Goal: Task Accomplishment & Management: Manage account settings

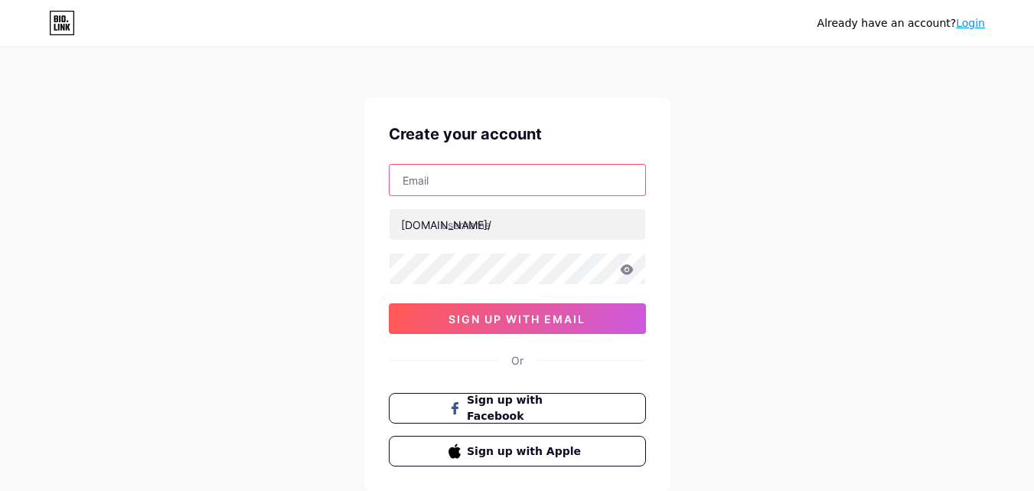
click at [426, 175] on input "text" at bounding box center [518, 180] width 256 height 31
click at [472, 188] on input "botchien20090@gmail.com" at bounding box center [518, 180] width 256 height 31
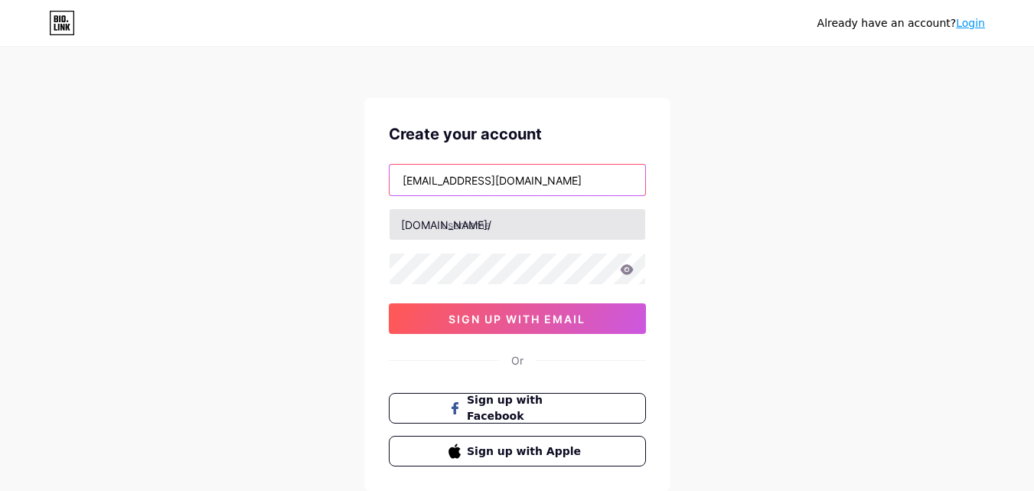
type input "botchien20080@gmail.com"
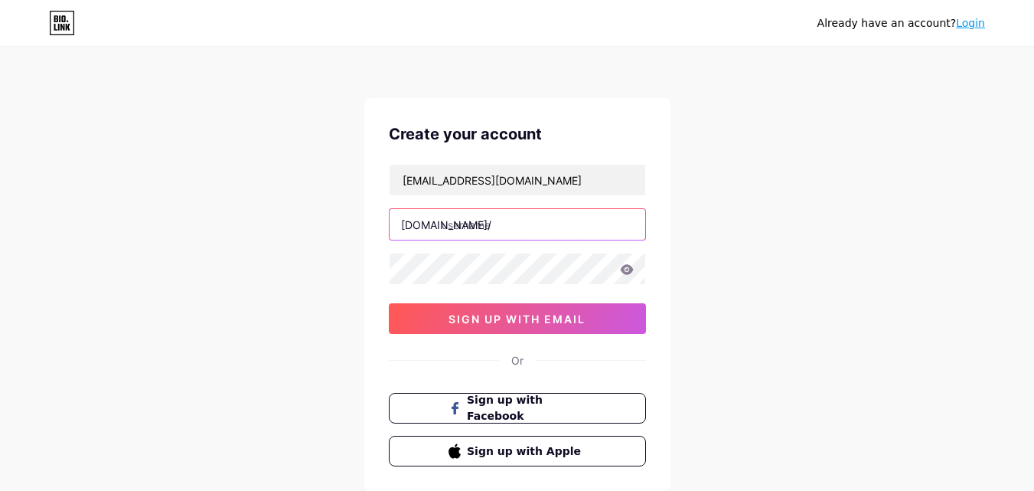
click at [527, 228] on input "text" at bounding box center [518, 224] width 256 height 31
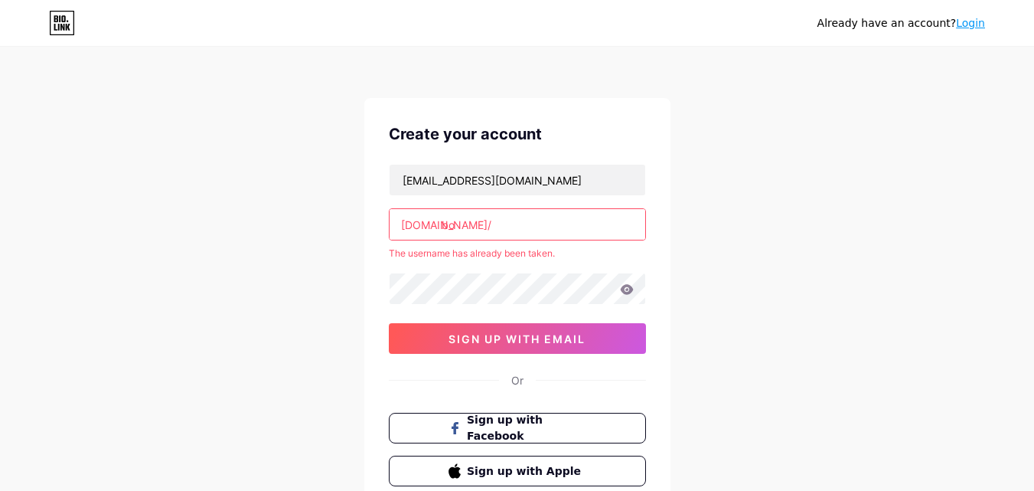
type input "b"
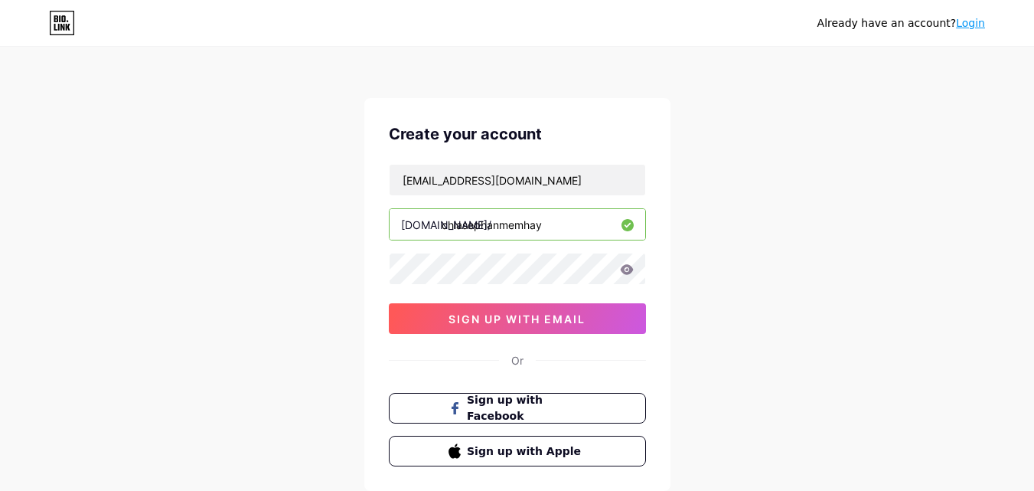
type input "chiasephanmemhay"
click at [301, 273] on div "Already have an account? Login Create your account botchien20080@gmail.com bio.…" at bounding box center [517, 293] width 1034 height 586
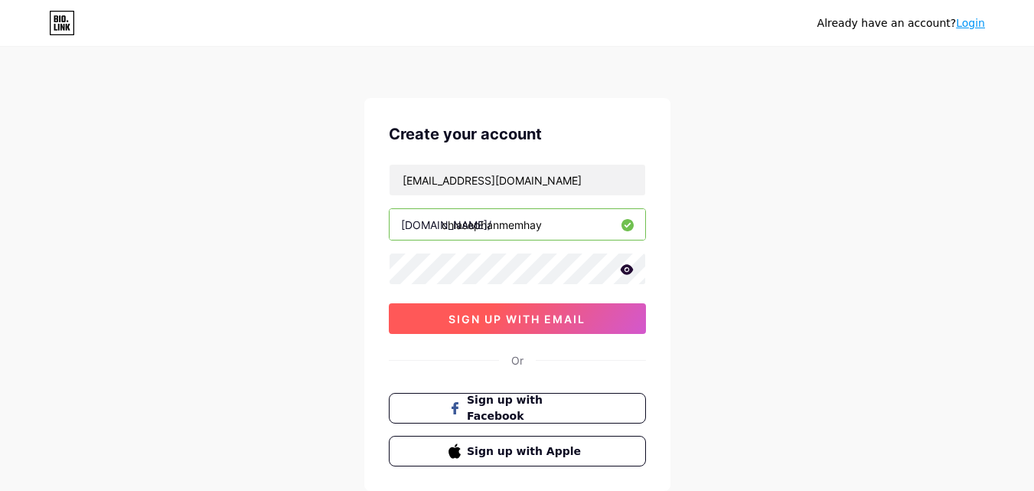
click at [591, 309] on button "sign up with email" at bounding box center [517, 318] width 257 height 31
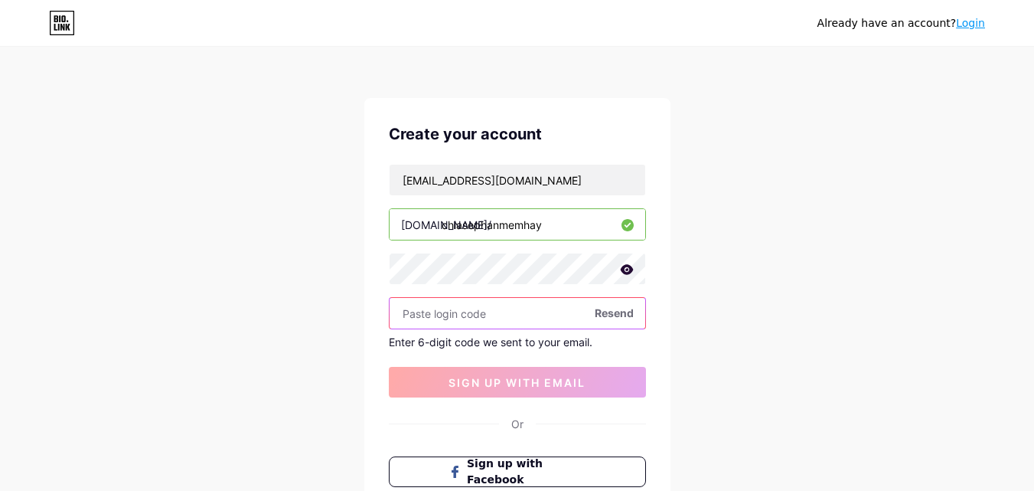
click at [498, 318] on input "text" at bounding box center [518, 313] width 256 height 31
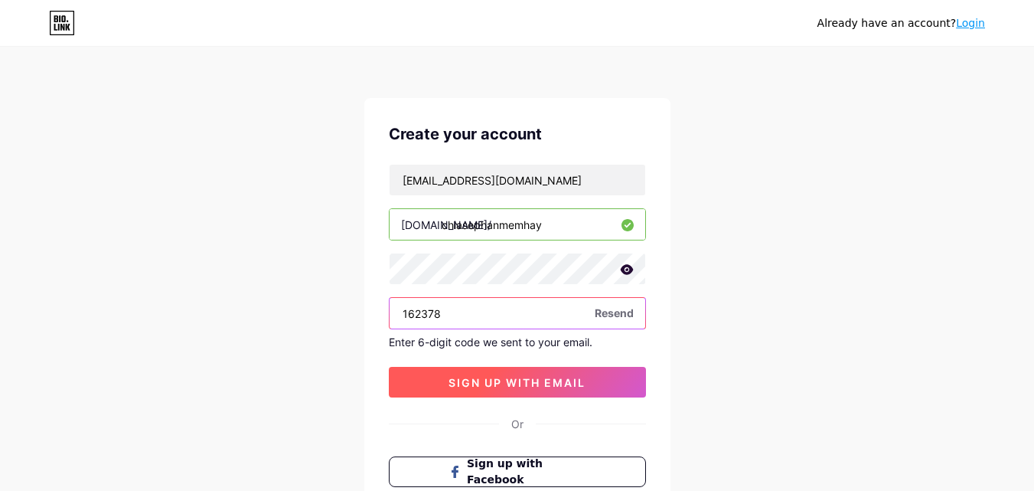
type input "162378"
click at [417, 381] on button "sign up with email" at bounding box center [517, 382] width 257 height 31
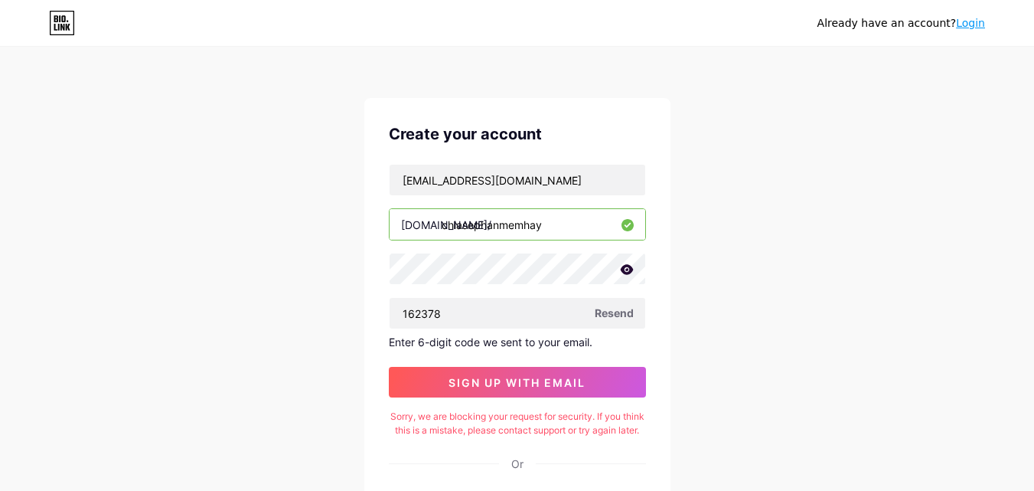
click at [599, 313] on span "Resend" at bounding box center [614, 313] width 39 height 16
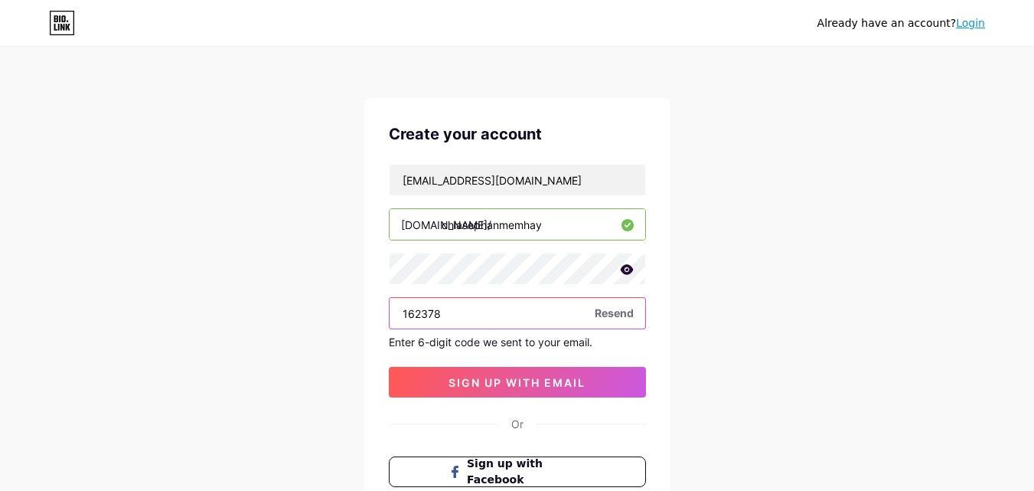
drag, startPoint x: 540, startPoint y: 315, endPoint x: 378, endPoint y: 312, distance: 161.6
click at [389, 314] on div "162378" at bounding box center [517, 313] width 257 height 32
type input "162378"
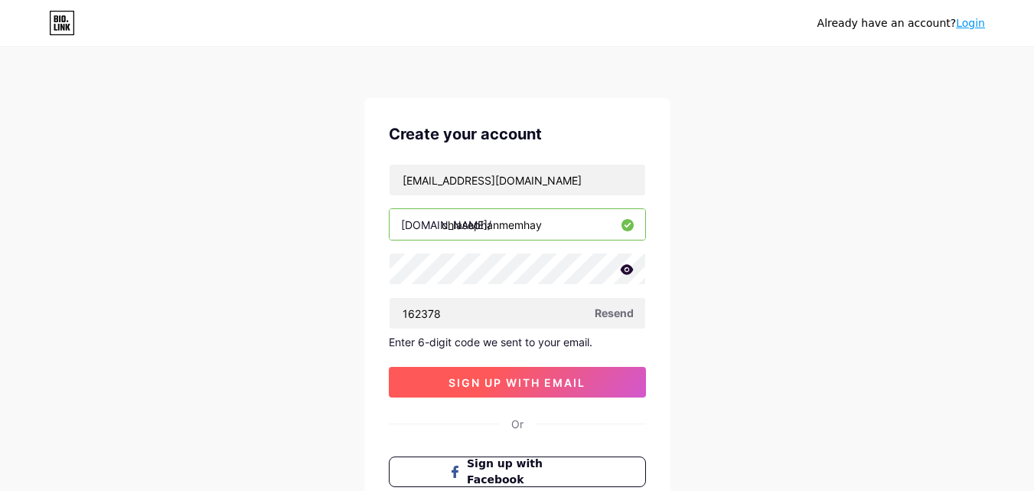
click at [432, 376] on button "sign up with email" at bounding box center [517, 382] width 257 height 31
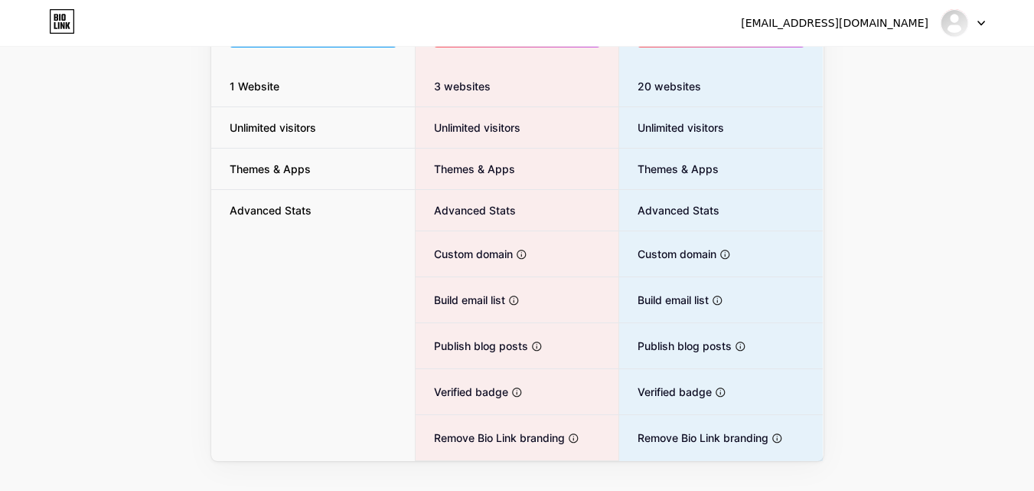
scroll to position [261, 0]
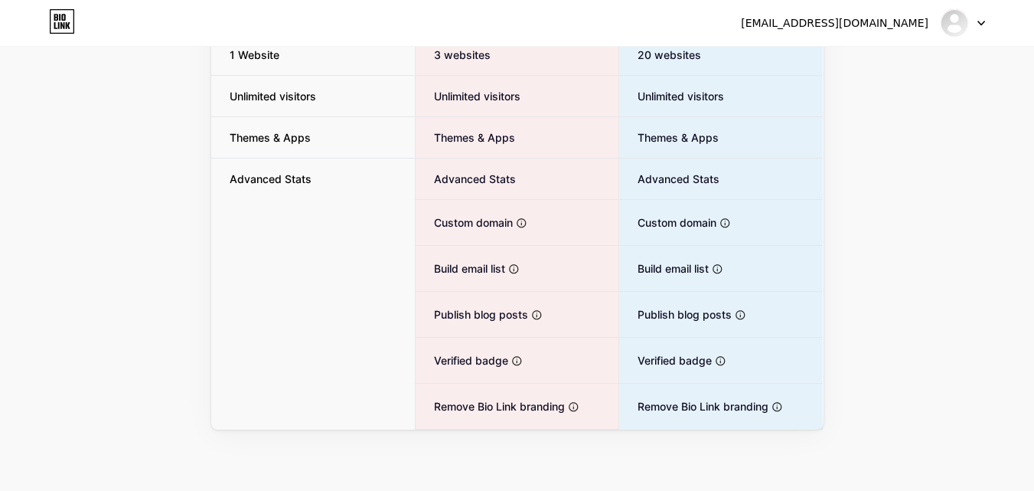
click at [55, 25] on icon at bounding box center [55, 25] width 3 height 7
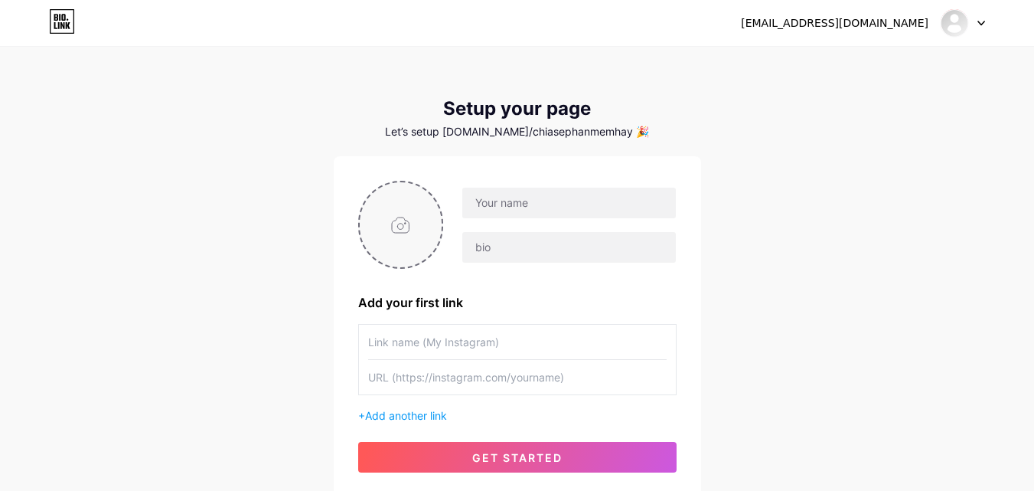
click at [389, 228] on input "file" at bounding box center [401, 224] width 83 height 85
type input "C:\fakepath\18698491_215361082308479_7121186709634806544_n.jpg"
click at [495, 208] on input "text" at bounding box center [568, 203] width 213 height 31
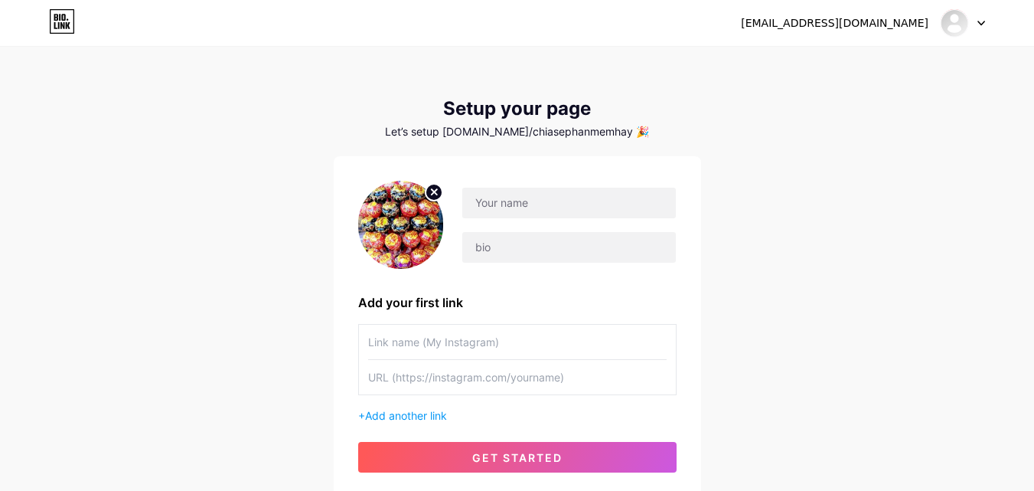
click at [870, 229] on div "botchien20080@gmail.com Dashboard Logout Setup your page Let’s setup bio.link/c…" at bounding box center [517, 273] width 1034 height 546
click at [572, 208] on input "text" at bounding box center [568, 203] width 213 height 31
type input "[PERSON_NAME]"
type input "Le"
click at [762, 217] on div "botchien20080@gmail.com Dashboard Logout Setup your page Let’s setup bio.link/c…" at bounding box center [517, 273] width 1034 height 546
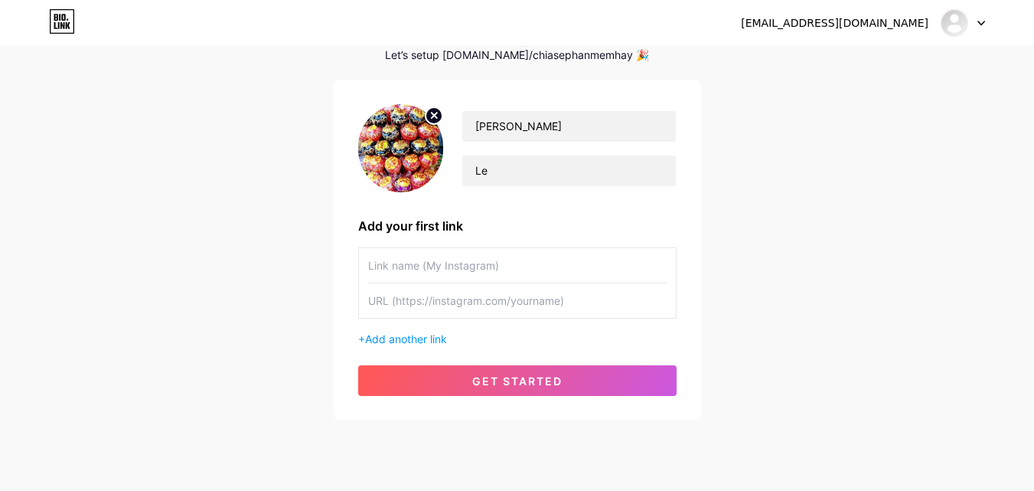
scroll to position [116, 0]
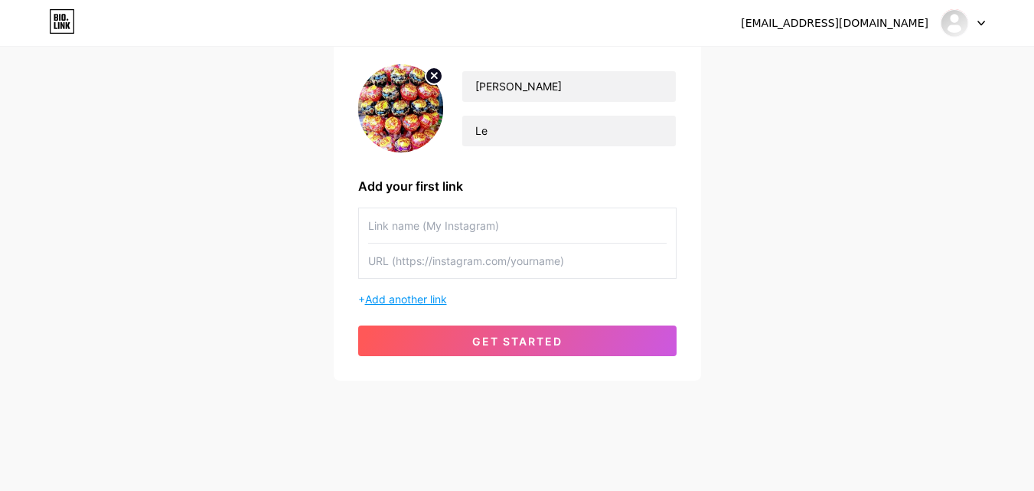
click at [408, 297] on span "Add another link" at bounding box center [406, 298] width 82 height 13
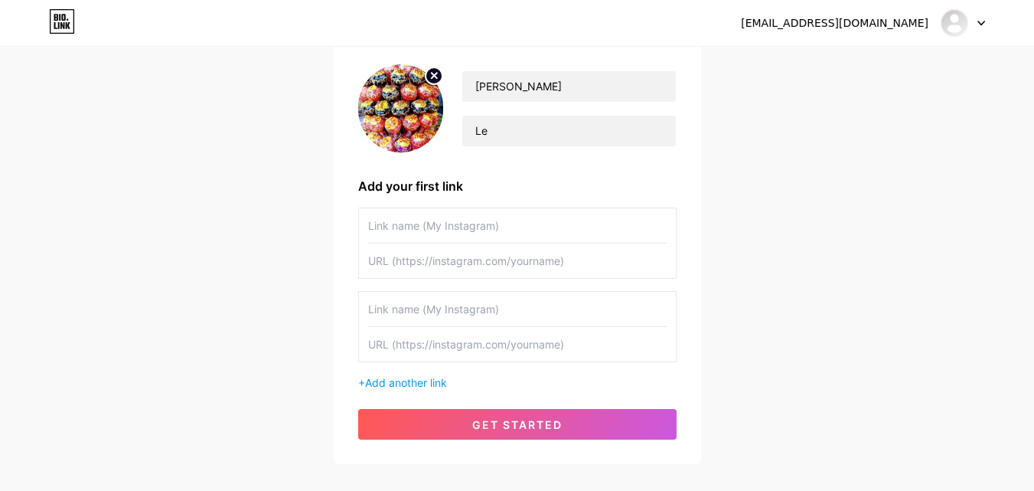
click at [525, 261] on input "text" at bounding box center [517, 260] width 299 height 34
type input "l"
type input "[DOMAIN_NAME][URL]"
click at [533, 230] on input "text" at bounding box center [517, 225] width 299 height 34
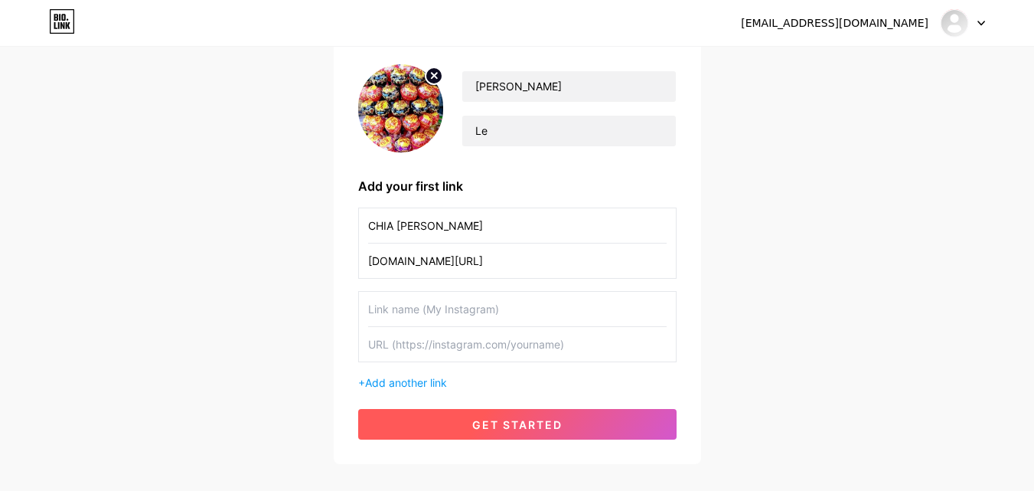
type input "CHIA [PERSON_NAME]"
click at [537, 426] on span "get started" at bounding box center [517, 424] width 90 height 13
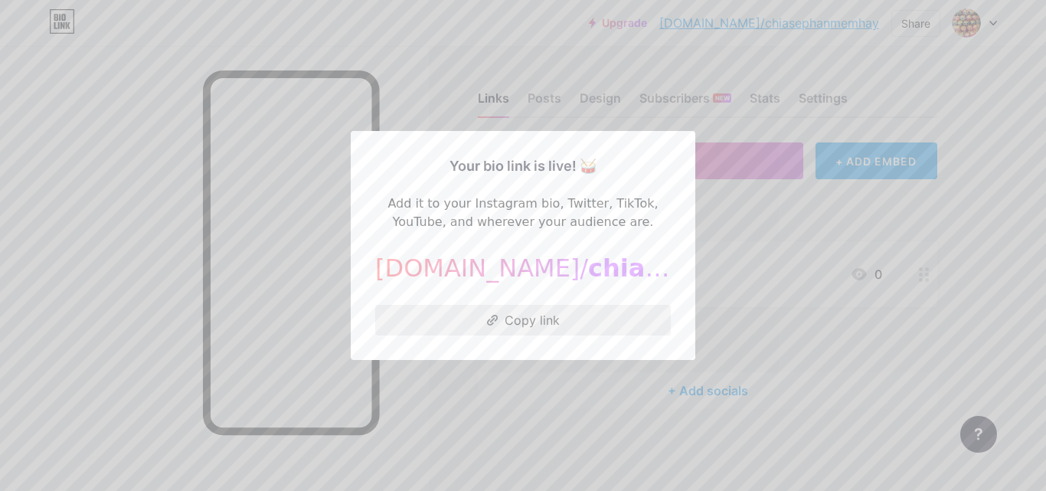
click at [508, 325] on button "Copy link" at bounding box center [522, 320] width 295 height 31
click at [579, 403] on div at bounding box center [523, 245] width 1046 height 491
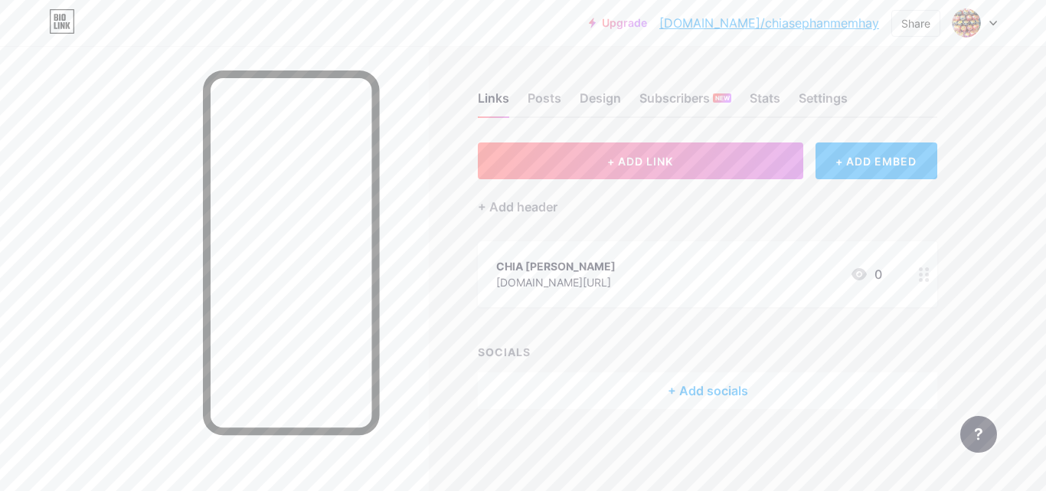
click at [923, 274] on icon at bounding box center [924, 274] width 11 height 15
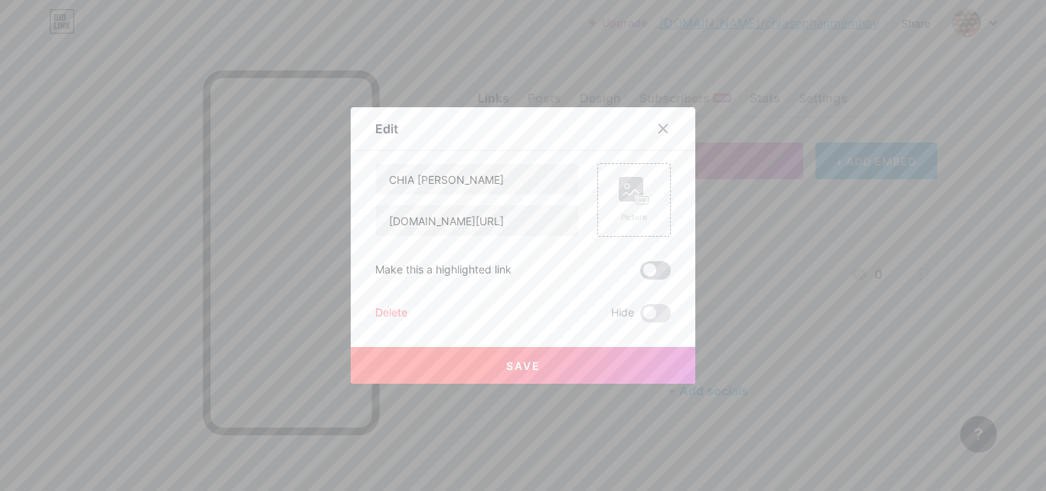
click at [650, 269] on span at bounding box center [655, 270] width 31 height 18
click at [640, 274] on input "checkbox" at bounding box center [640, 274] width 0 height 0
click at [625, 191] on rect at bounding box center [631, 189] width 24 height 24
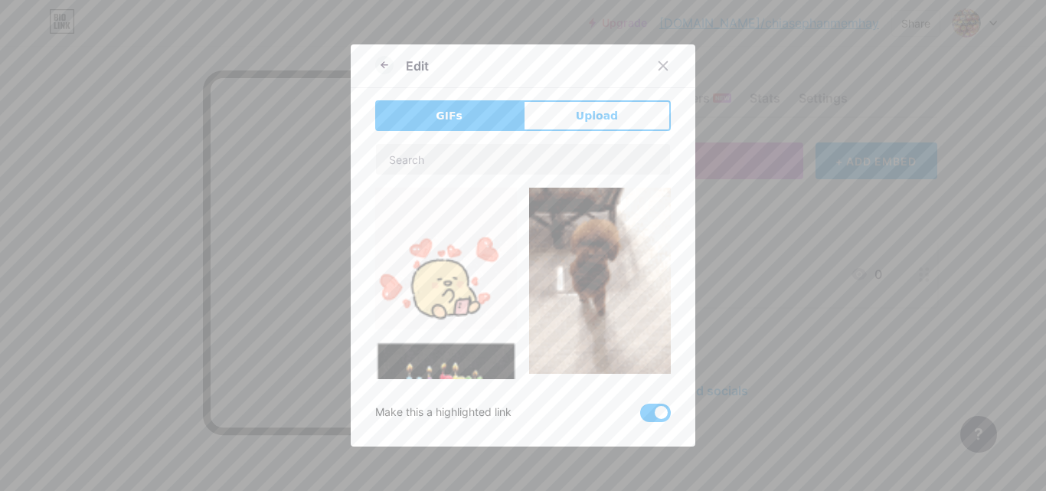
click at [462, 299] on img at bounding box center [446, 259] width 142 height 142
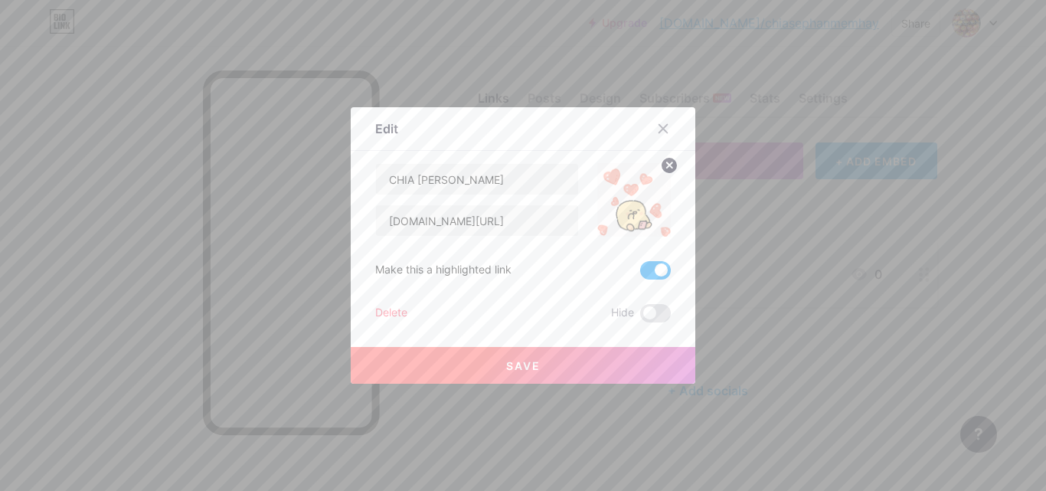
click at [512, 362] on span "Save" at bounding box center [523, 365] width 34 height 13
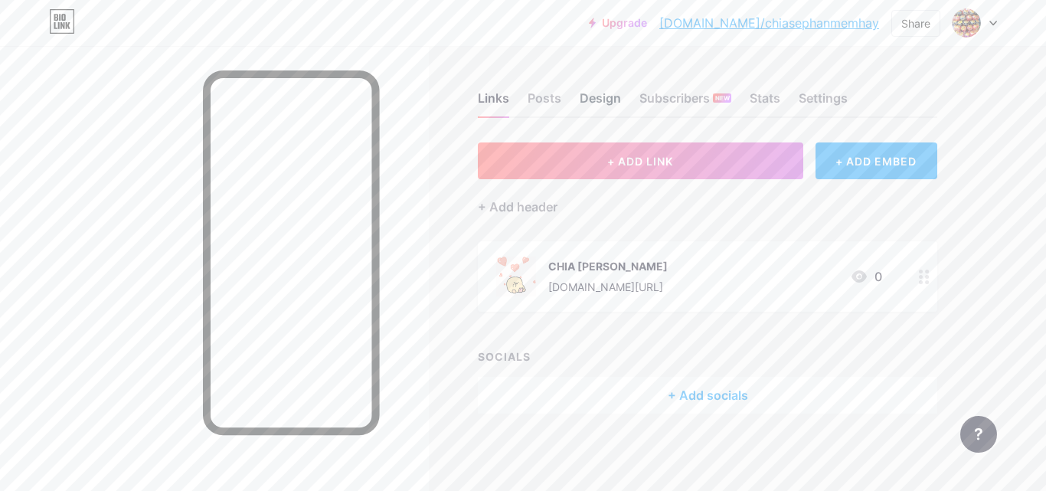
click at [606, 103] on div "Design" at bounding box center [599, 103] width 41 height 28
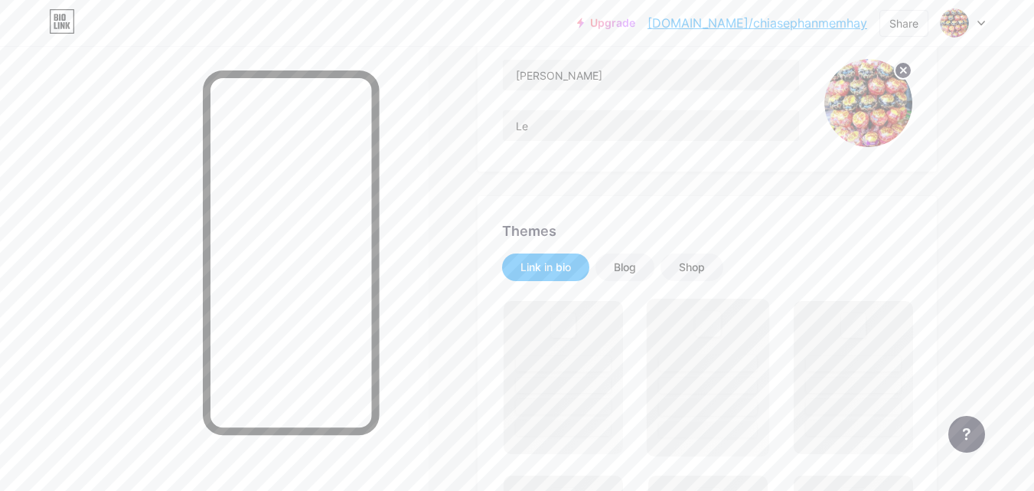
scroll to position [230, 0]
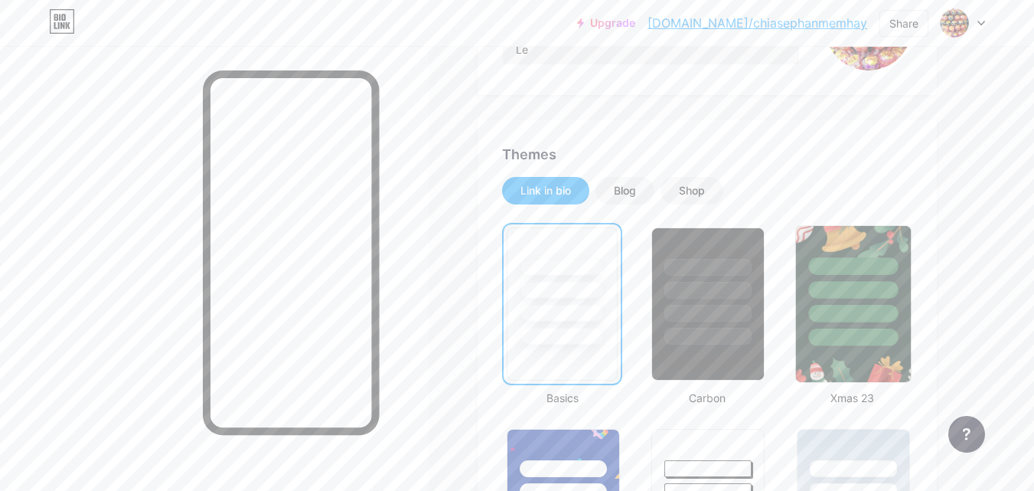
click at [853, 319] on div at bounding box center [853, 314] width 90 height 18
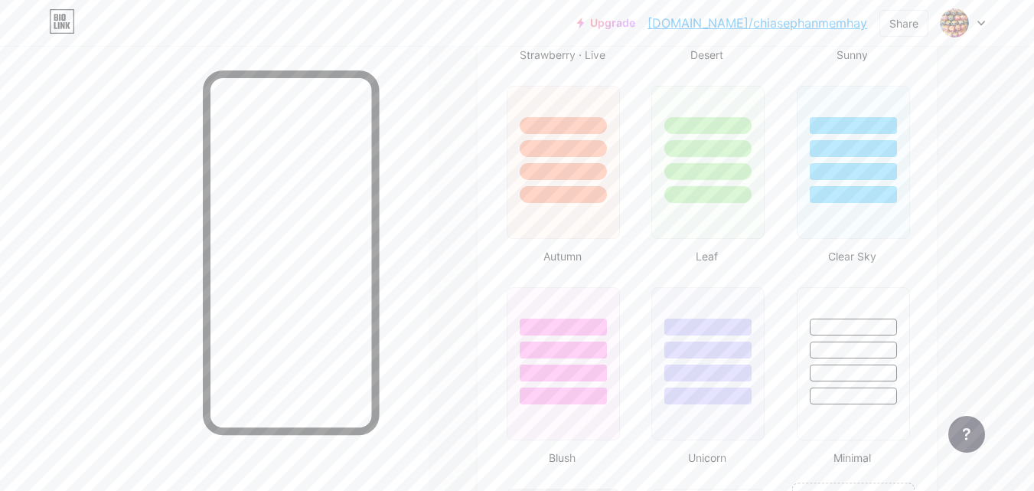
scroll to position [1914, 0]
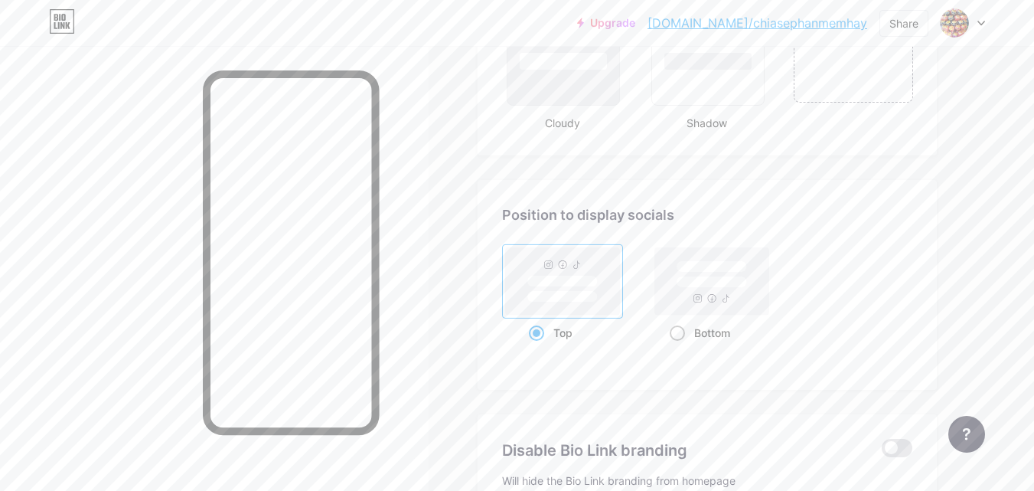
click at [674, 336] on span at bounding box center [677, 332] width 15 height 15
click at [674, 347] on input "Bottom" at bounding box center [675, 352] width 10 height 10
radio input "true"
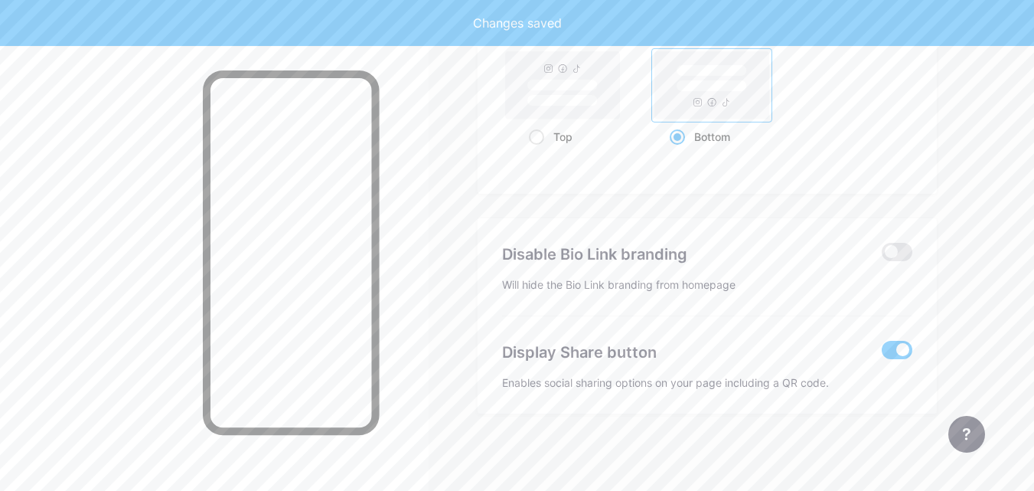
click at [903, 240] on div "Disable Bio Link branding Will hide the Bio Link branding from homepage" at bounding box center [707, 267] width 410 height 98
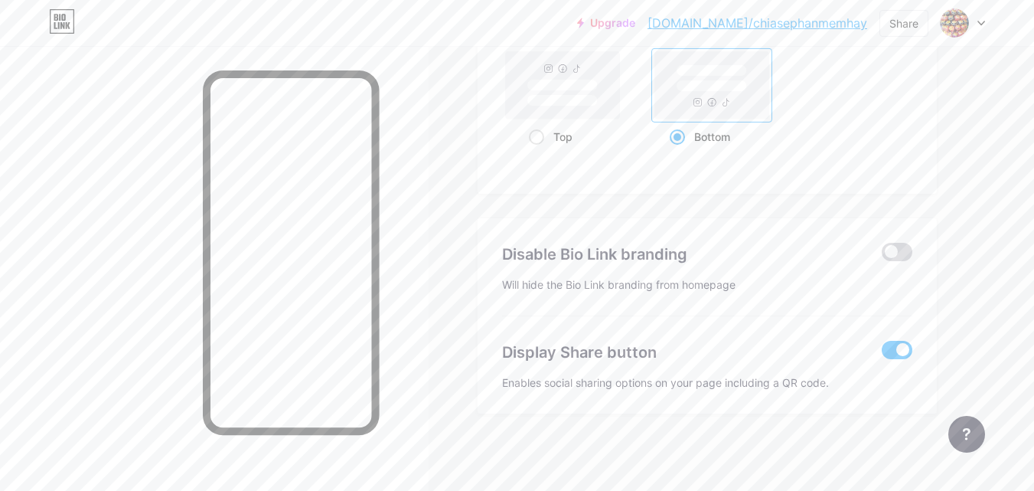
click at [902, 245] on span at bounding box center [897, 252] width 31 height 18
click at [882, 256] on input "checkbox" at bounding box center [882, 256] width 0 height 0
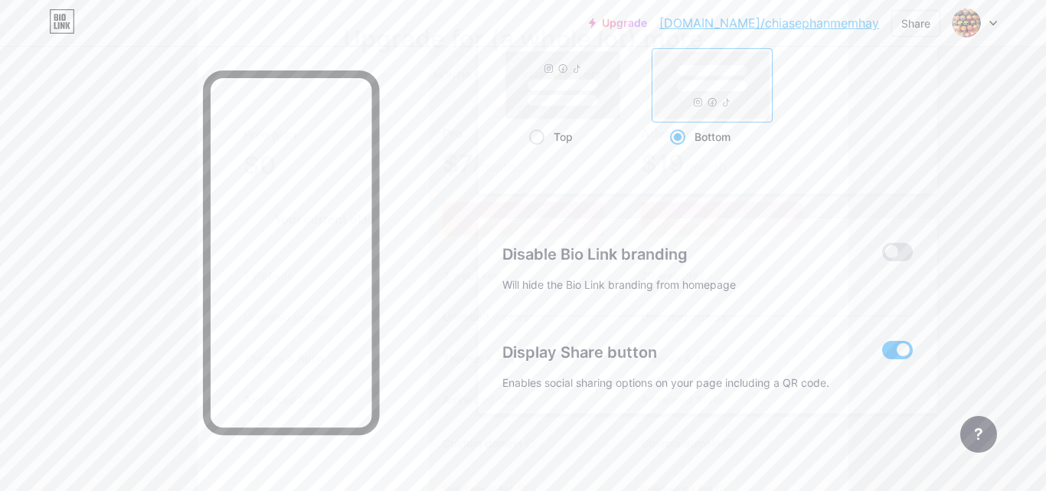
click at [828, 16] on icon at bounding box center [832, 14] width 8 height 8
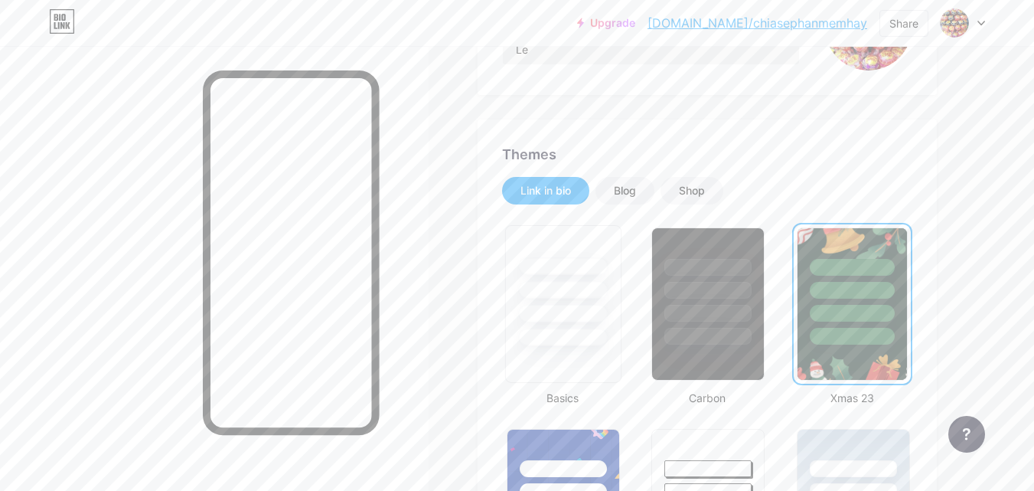
scroll to position [153, 0]
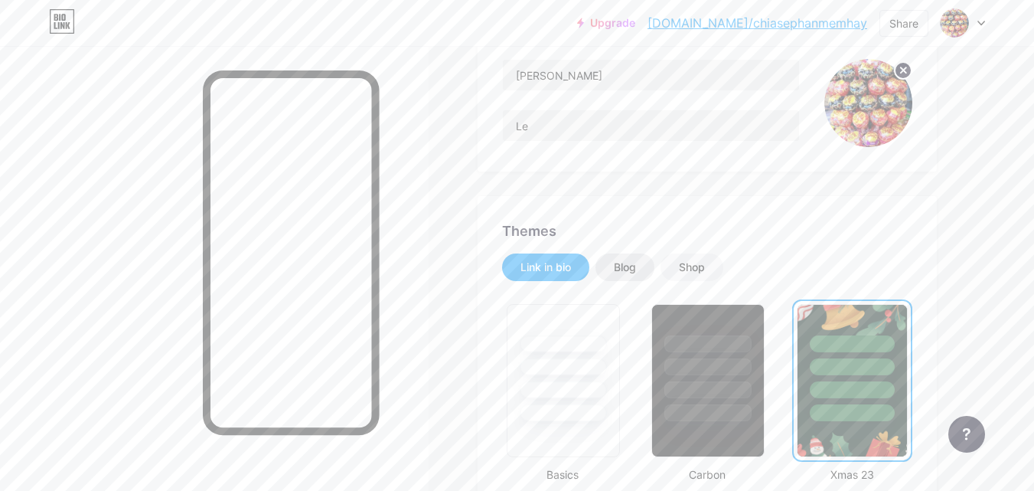
click at [622, 271] on div "Blog" at bounding box center [625, 267] width 22 height 15
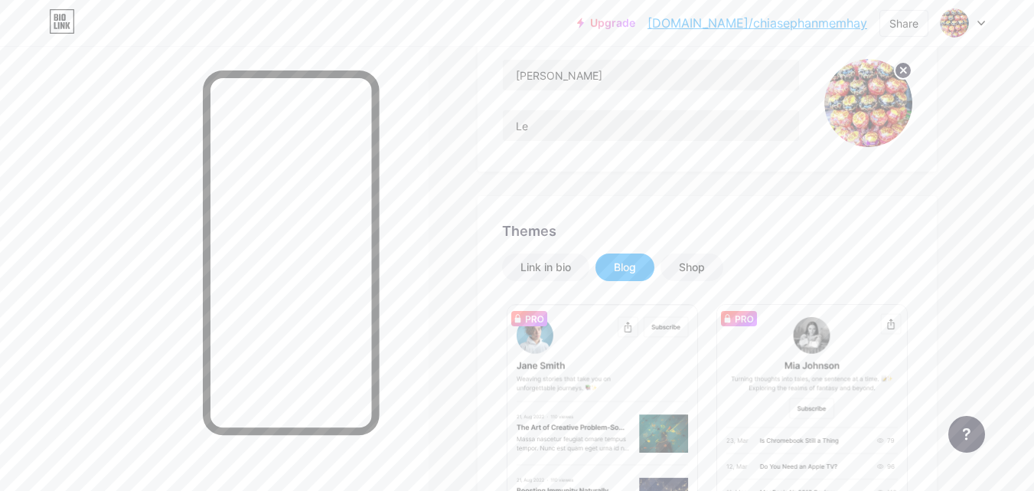
scroll to position [0, 0]
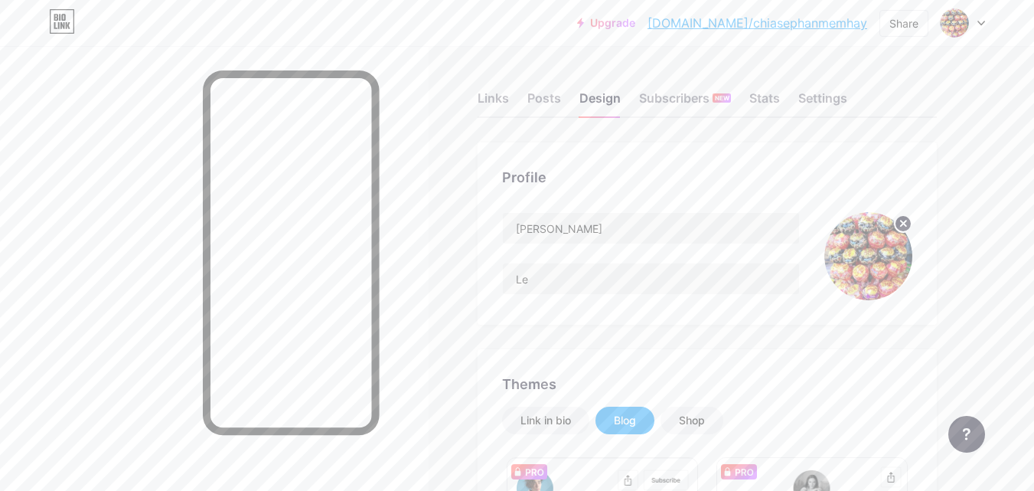
click at [773, 21] on link "[DOMAIN_NAME]/chiasephanmemhay" at bounding box center [758, 23] width 220 height 18
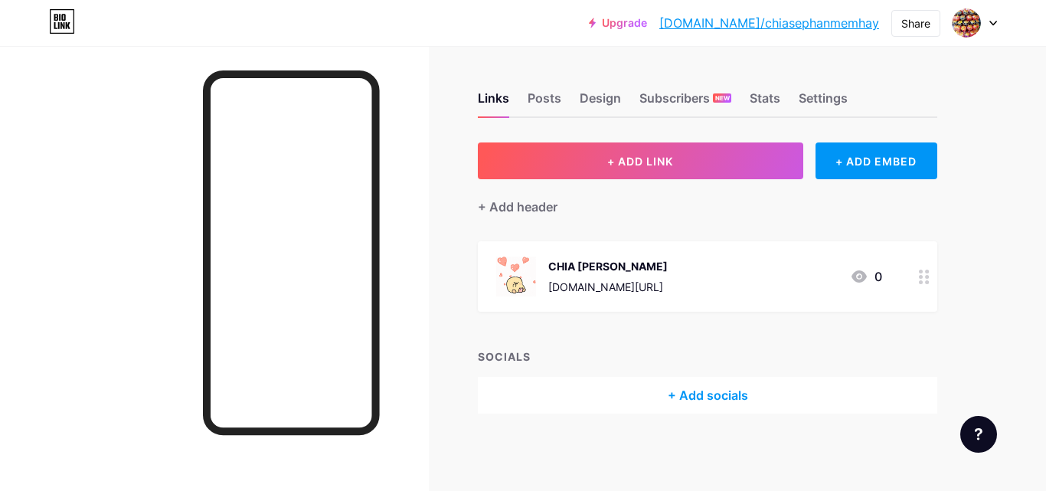
click at [579, 281] on div "[DOMAIN_NAME][URL]" at bounding box center [607, 287] width 119 height 16
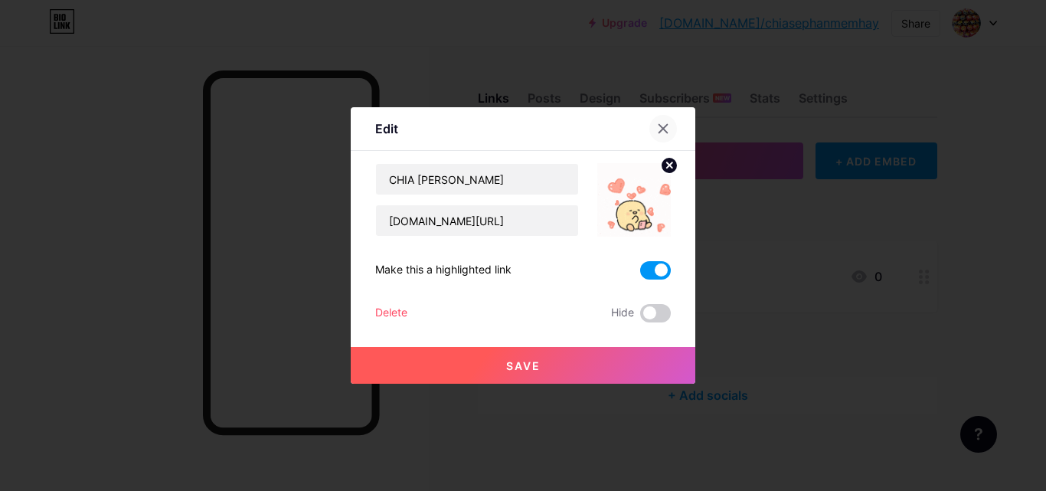
click at [661, 129] on icon at bounding box center [663, 128] width 12 height 12
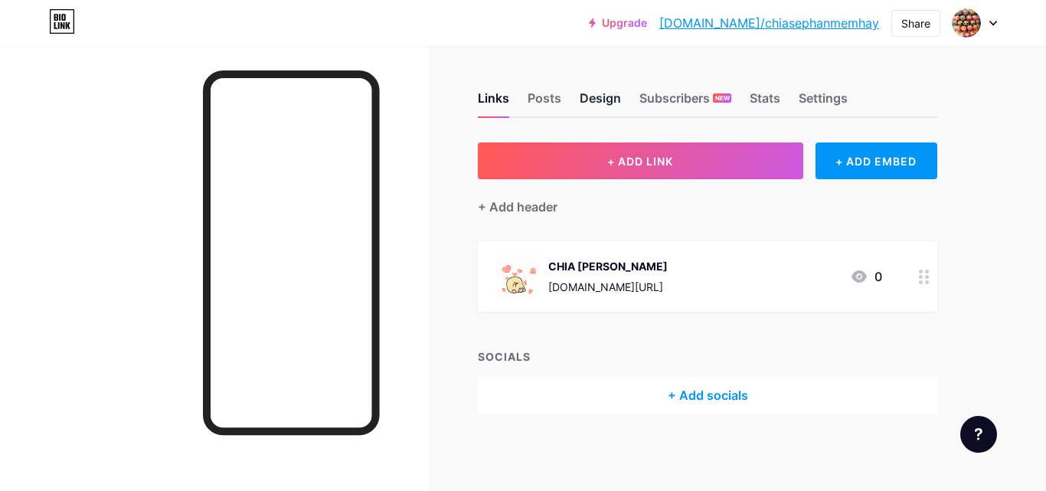
click at [592, 95] on div "Design" at bounding box center [599, 103] width 41 height 28
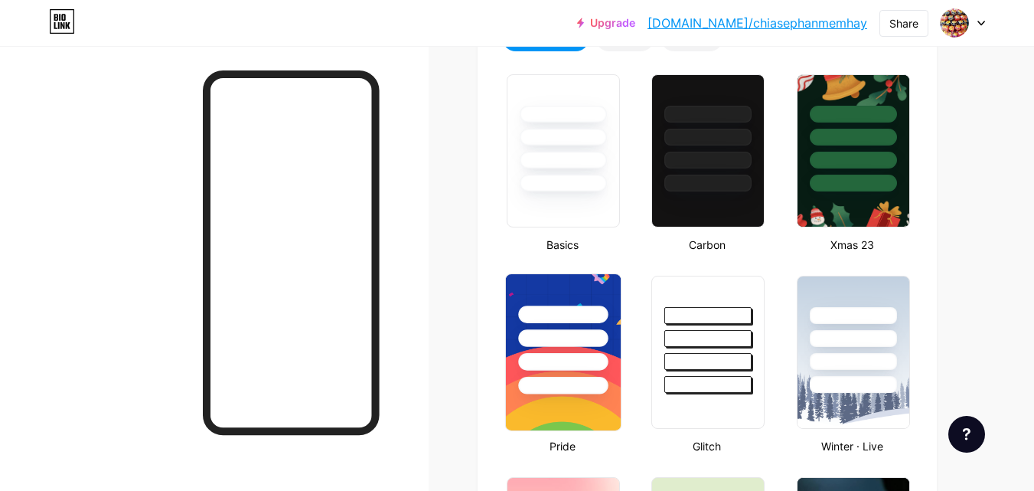
scroll to position [306, 0]
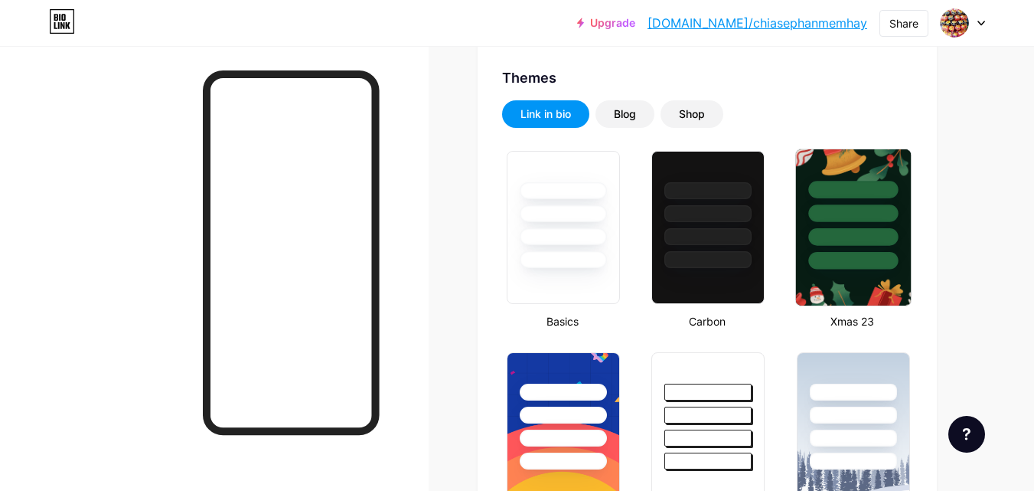
click at [846, 272] on img at bounding box center [852, 227] width 115 height 156
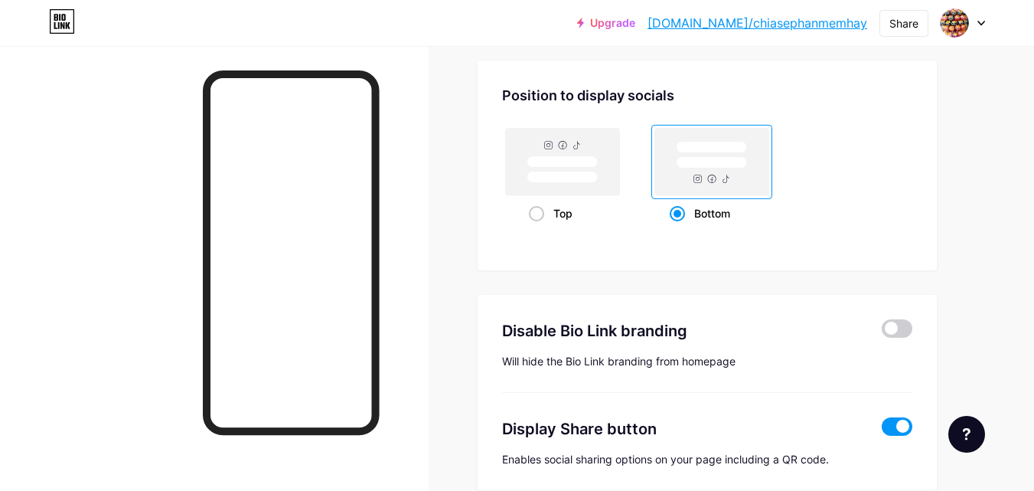
scroll to position [2110, 0]
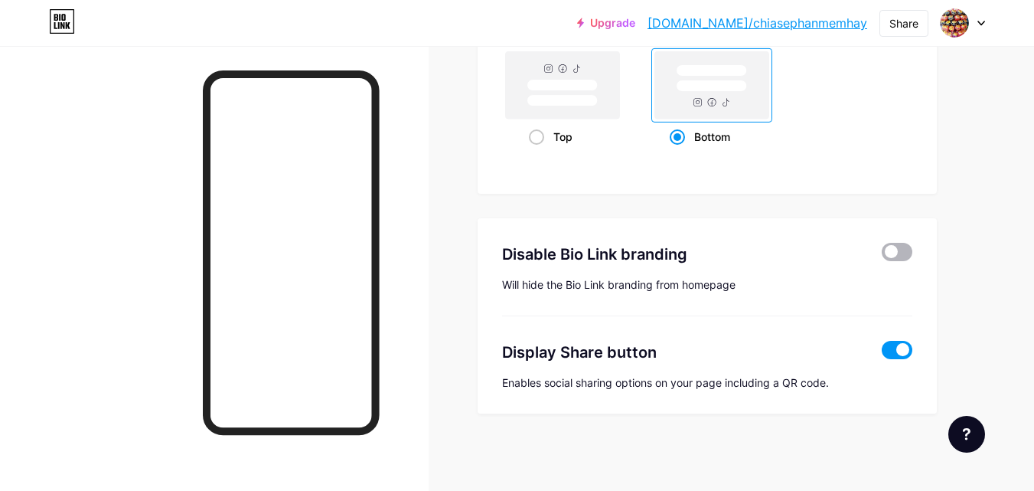
click at [903, 255] on span at bounding box center [897, 252] width 31 height 18
click at [882, 256] on input "checkbox" at bounding box center [882, 256] width 0 height 0
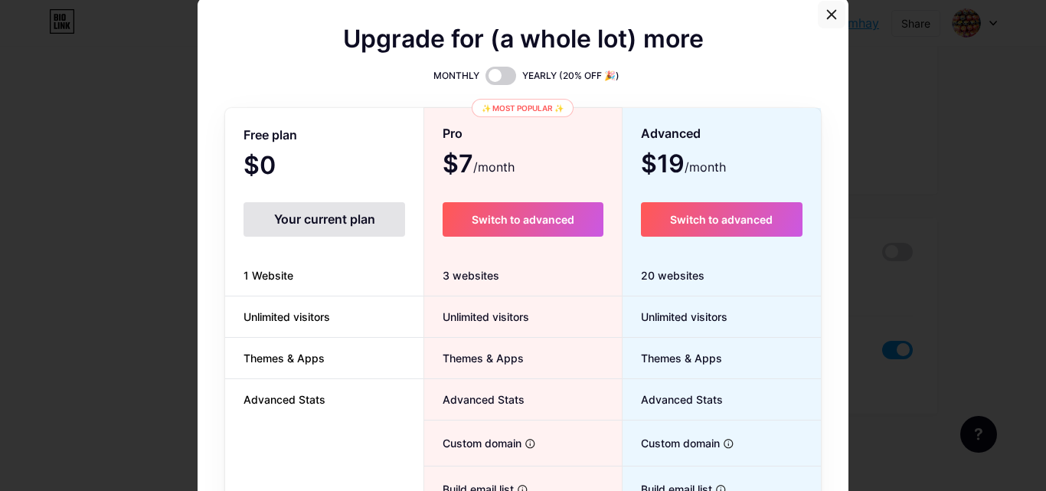
click at [829, 13] on icon at bounding box center [831, 14] width 12 height 12
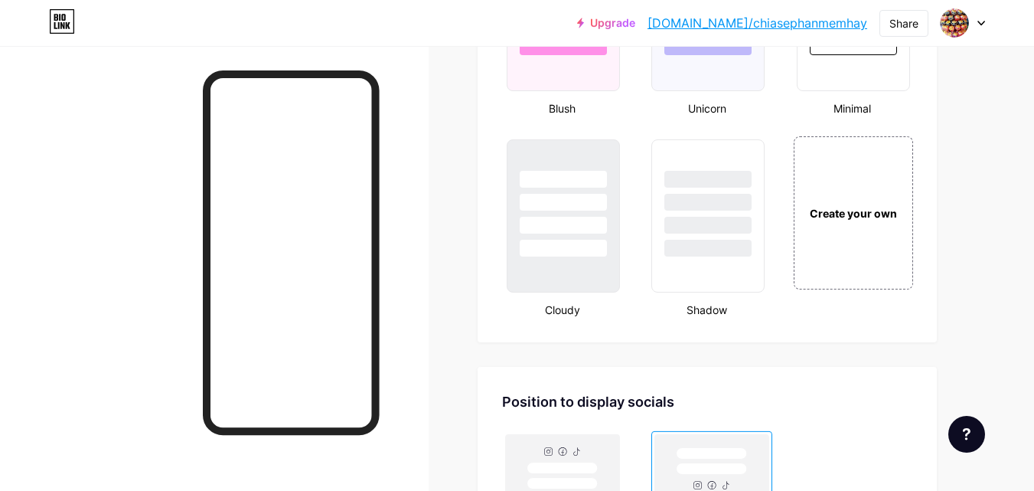
scroll to position [1574, 0]
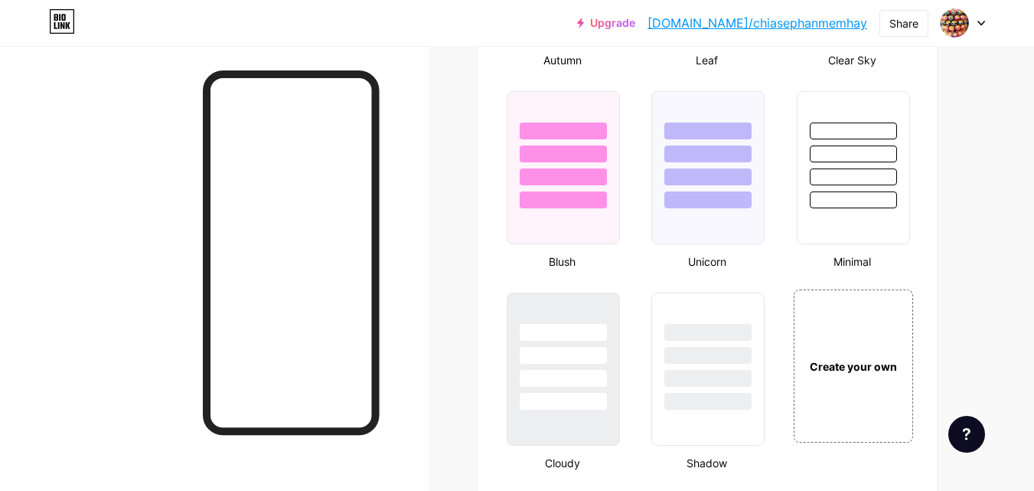
click at [973, 33] on div at bounding box center [963, 23] width 44 height 28
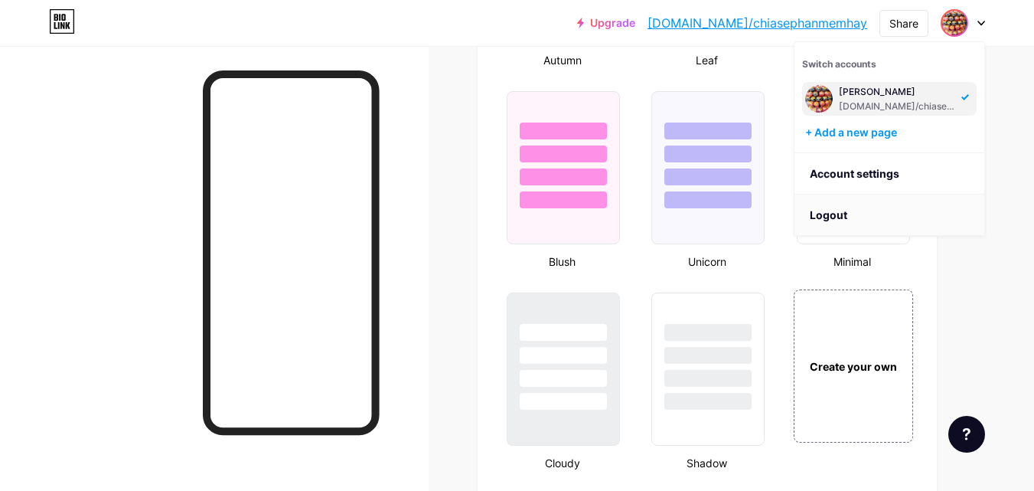
click at [836, 217] on li "Logout" at bounding box center [890, 214] width 190 height 41
